Goal: Task Accomplishment & Management: Complete application form

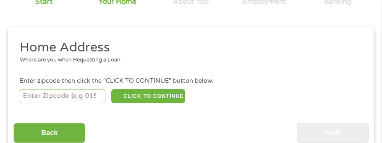
scroll to position [104, 0]
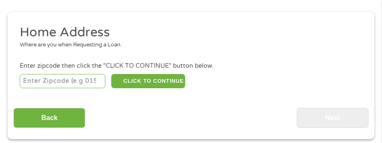
click at [58, 81] on input "number" at bounding box center [63, 81] width 86 height 14
type input "62018"
select select "[US_STATE]"
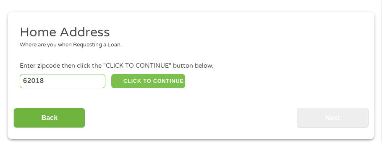
click at [126, 83] on button "CLICK TO CONTINUE" at bounding box center [147, 81] width 73 height 14
type input "62018"
type input "Cottage Hills"
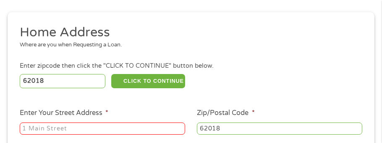
click at [63, 126] on input "Enter Your Street Address *" at bounding box center [102, 129] width 165 height 13
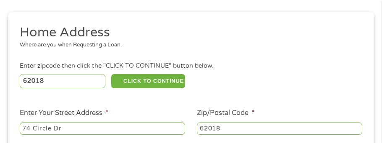
type input "[STREET_ADDRESS]"
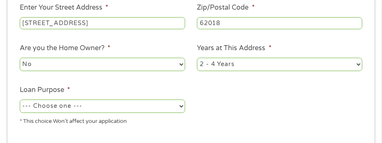
scroll to position [217, 0]
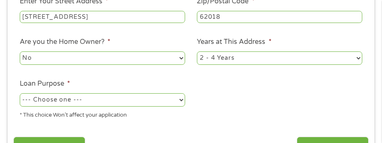
click at [334, 67] on ul "Home Address Where are you when Requesting a Loan. Enter zipcode then click the…" at bounding box center [190, 19] width 355 height 214
click at [370, 109] on div "This field is hidden when viewing the form gclid EAIaIQobChMI2JyJ3KmYkAMVRo4iBR…" at bounding box center [191, 34] width 367 height 269
click at [357, 63] on select "1 Year or less 1 - 2 Years 2 - 4 Years Over 4 Years" at bounding box center [279, 58] width 165 height 13
select select "60months"
click at [197, 52] on select "1 Year or less 1 - 2 Years 2 - 4 Years Over 4 Years" at bounding box center [279, 58] width 165 height 13
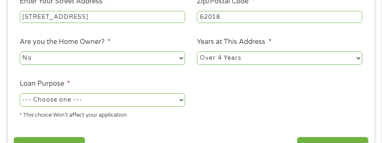
click at [183, 100] on select "--- Choose one --- Pay Bills Debt Consolidation Home Improvement Major Purchase…" at bounding box center [102, 100] width 165 height 13
select select "paybills"
click at [20, 94] on select "--- Choose one --- Pay Bills Debt Consolidation Home Improvement Major Purchase…" at bounding box center [102, 100] width 165 height 13
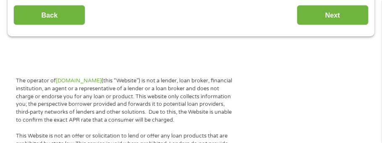
scroll to position [351, 0]
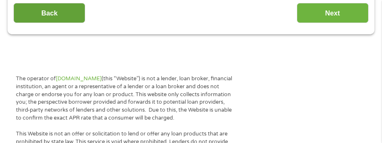
click at [70, 13] on input "Back" at bounding box center [49, 13] width 72 height 21
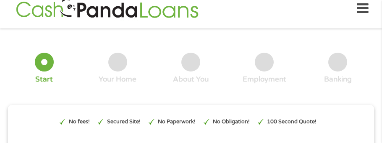
scroll to position [4, 0]
